Goal: Complete application form

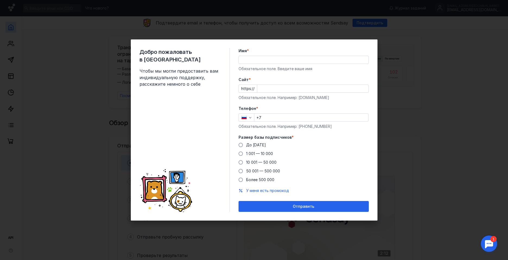
click at [263, 61] on input "Имя *" at bounding box center [304, 60] width 130 height 8
type input "[PERSON_NAME]"
click at [261, 60] on input "[PERSON_NAME]" at bounding box center [304, 60] width 130 height 8
drag, startPoint x: 255, startPoint y: 60, endPoint x: 216, endPoint y: 60, distance: 39.4
click at [216, 60] on div "Добро пожаловать в Sendsay Чтобы мы могли предоставить вам индивидуальную подде…" at bounding box center [254, 129] width 247 height 181
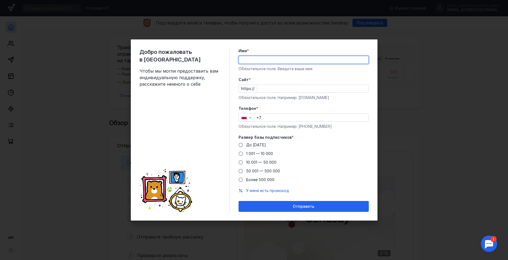
click at [251, 57] on input "Имя *" at bounding box center [304, 60] width 130 height 8
type input "Совет Кабыл"
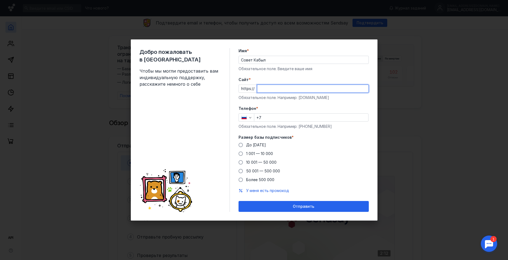
click at [267, 91] on input "Cайт *" at bounding box center [312, 89] width 111 height 8
click at [415, 55] on div "Добро пожаловать в Sendsay Чтобы мы могли предоставить вам индивидуальную подде…" at bounding box center [254, 130] width 508 height 260
